Goal: Ask a question

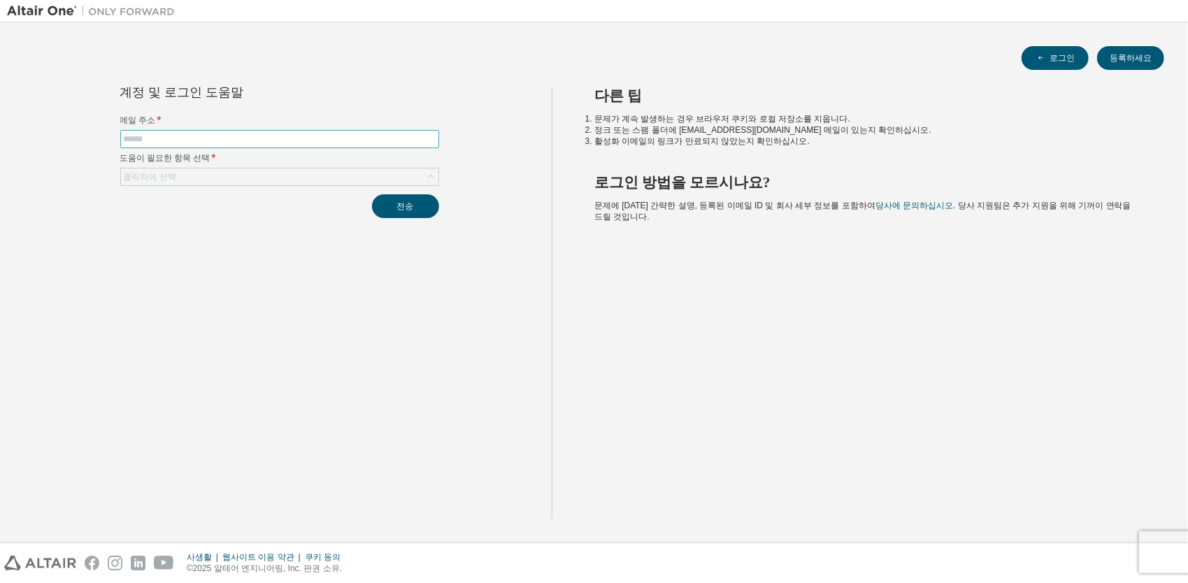
click at [312, 140] on input "text" at bounding box center [280, 139] width 312 height 11
type input "**********"
click at [286, 178] on div "클릭하여 선택" at bounding box center [279, 177] width 317 height 17
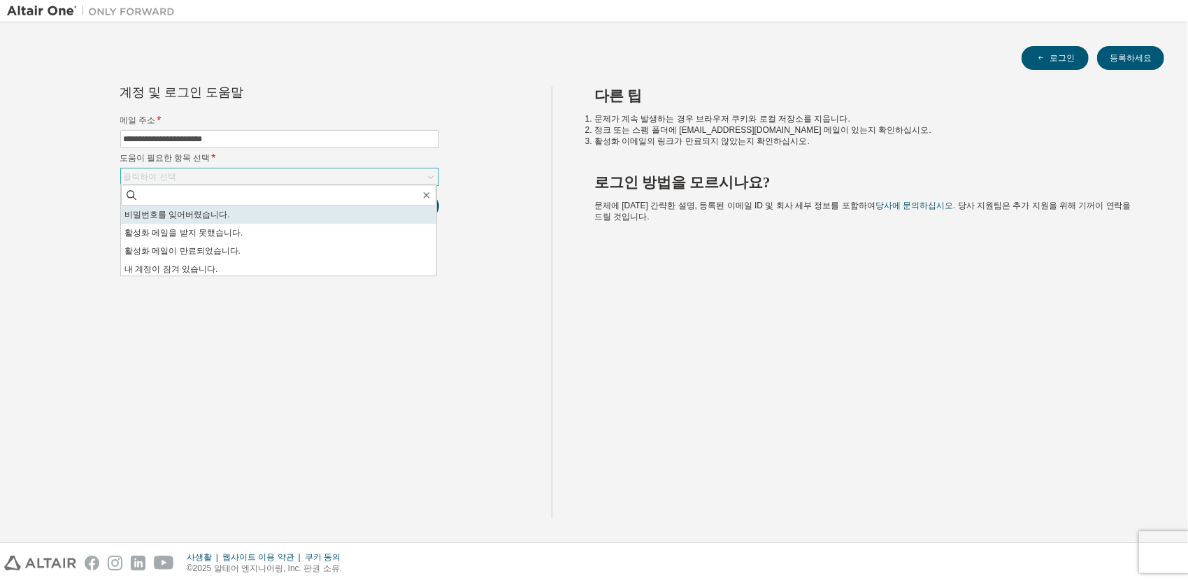
click at [259, 209] on li "비밀번호를 잊어버렸습니다." at bounding box center [278, 215] width 315 height 18
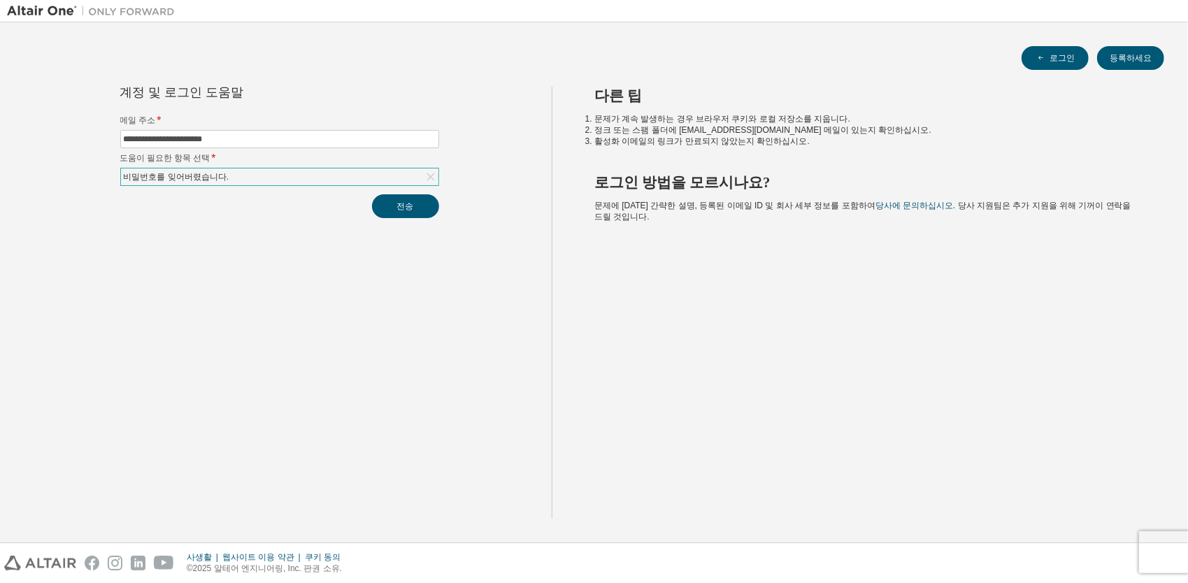
click at [396, 172] on div "비밀번호를 잊어버렸습니다." at bounding box center [279, 177] width 317 height 17
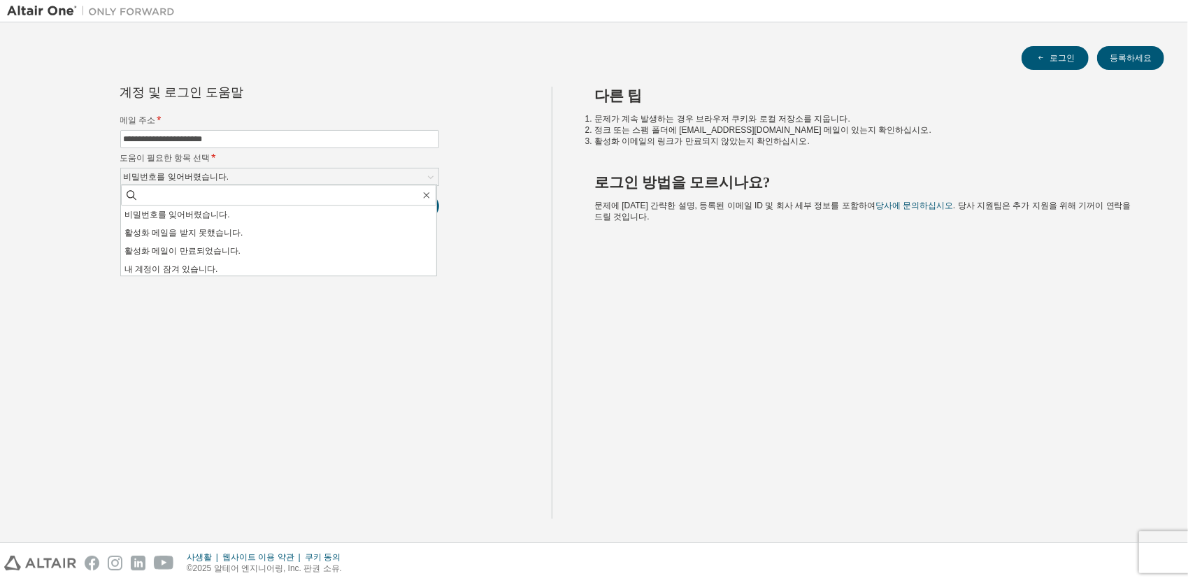
click at [258, 263] on li "내 계정이 잠겨 있습니다." at bounding box center [278, 269] width 315 height 18
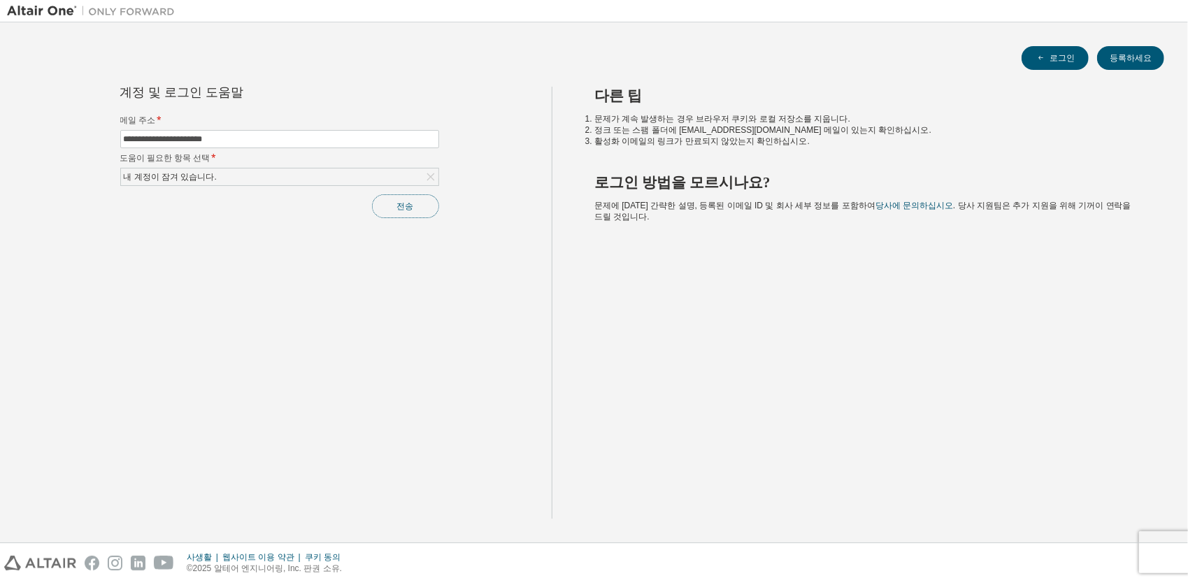
click at [382, 207] on button "전송" at bounding box center [405, 206] width 67 height 24
click at [387, 198] on button "전송" at bounding box center [405, 206] width 67 height 24
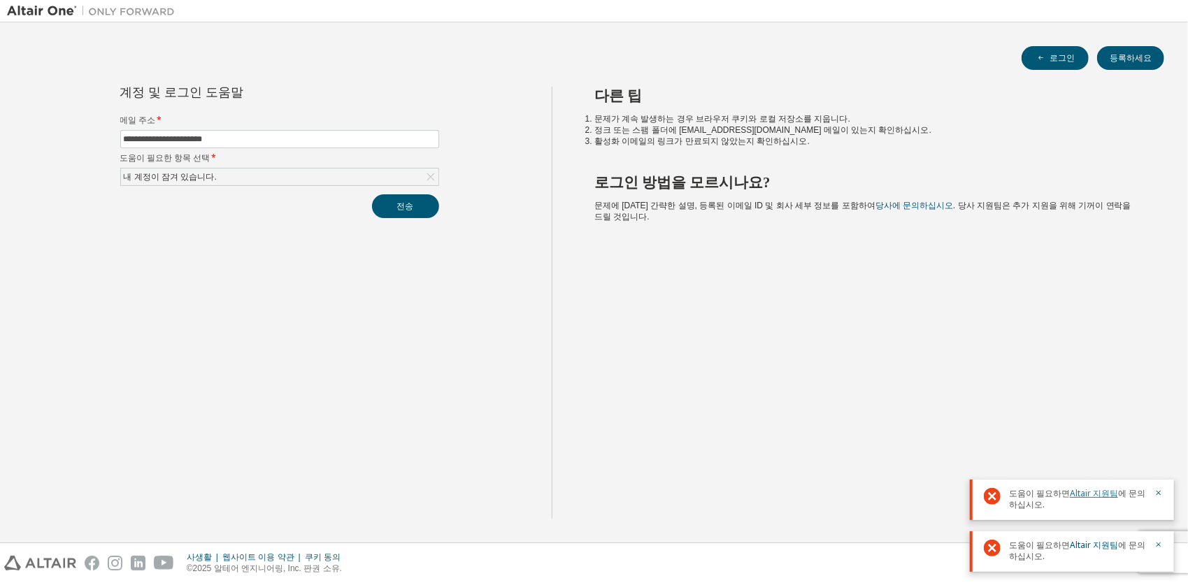
click at [1101, 498] on link "Altair 지원팀" at bounding box center [1094, 493] width 48 height 12
click at [394, 209] on button "전송" at bounding box center [405, 206] width 67 height 24
click at [1157, 491] on icon "button" at bounding box center [1159, 493] width 5 height 5
click at [1152, 544] on div at bounding box center [1154, 551] width 17 height 22
click at [1157, 491] on icon "button" at bounding box center [1159, 493] width 5 height 5
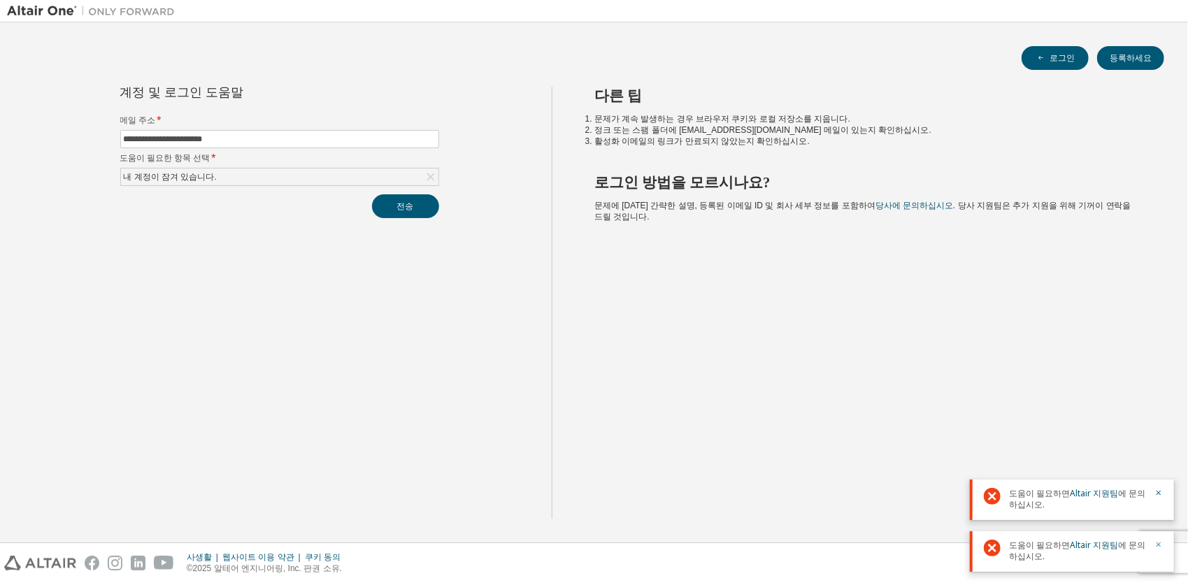
click at [1159, 541] on icon "button" at bounding box center [1158, 544] width 8 height 8
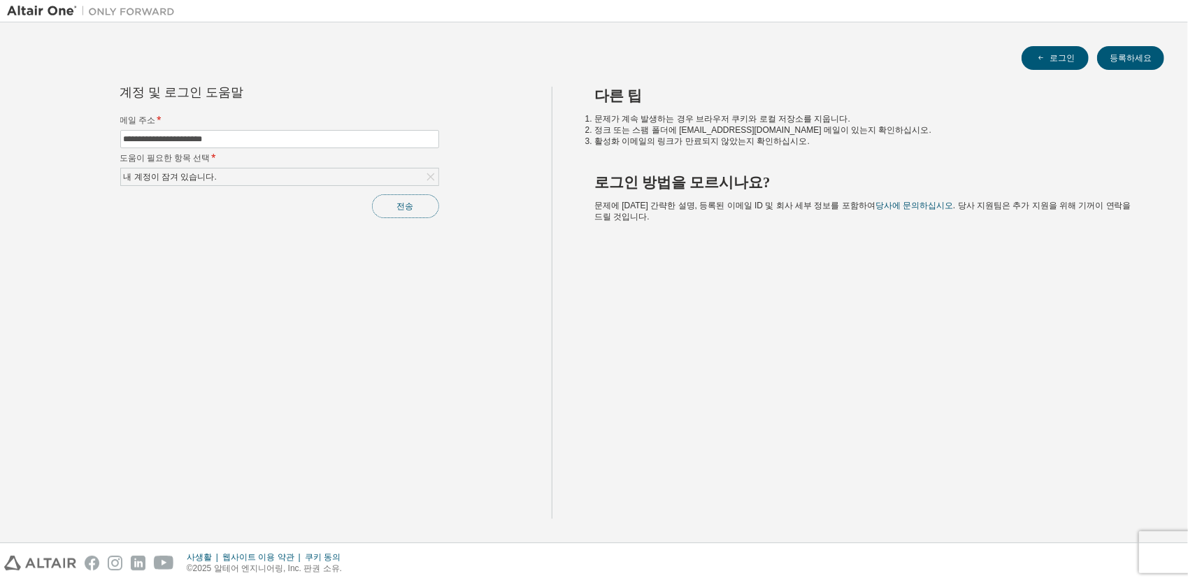
click at [386, 204] on button "전송" at bounding box center [405, 206] width 67 height 24
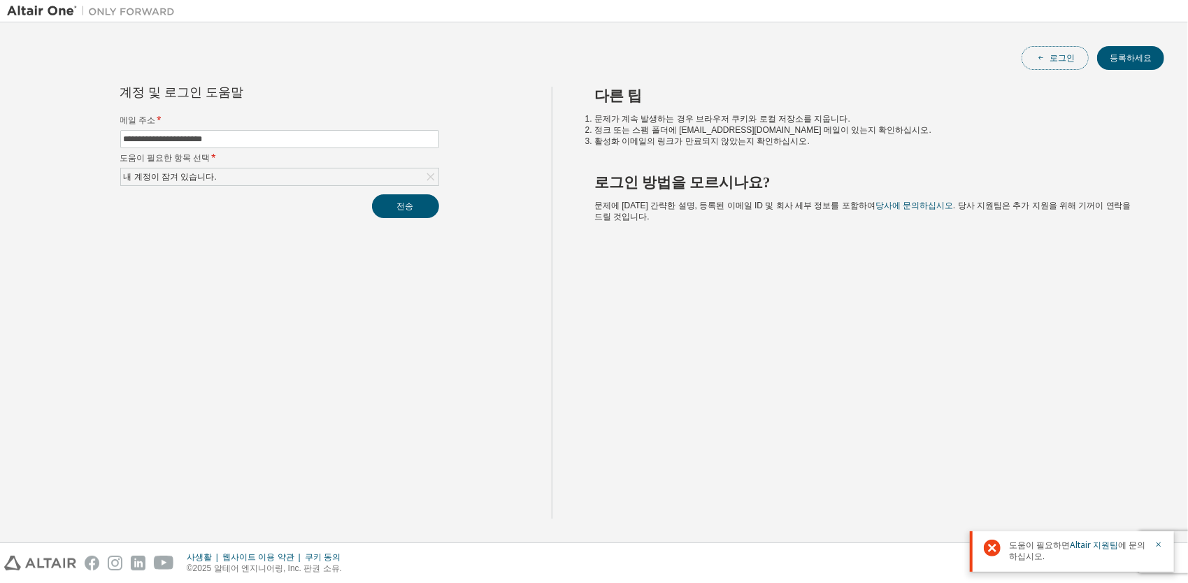
click at [1036, 60] on button "로그인" at bounding box center [1055, 58] width 67 height 24
